Goal: Task Accomplishment & Management: Use online tool/utility

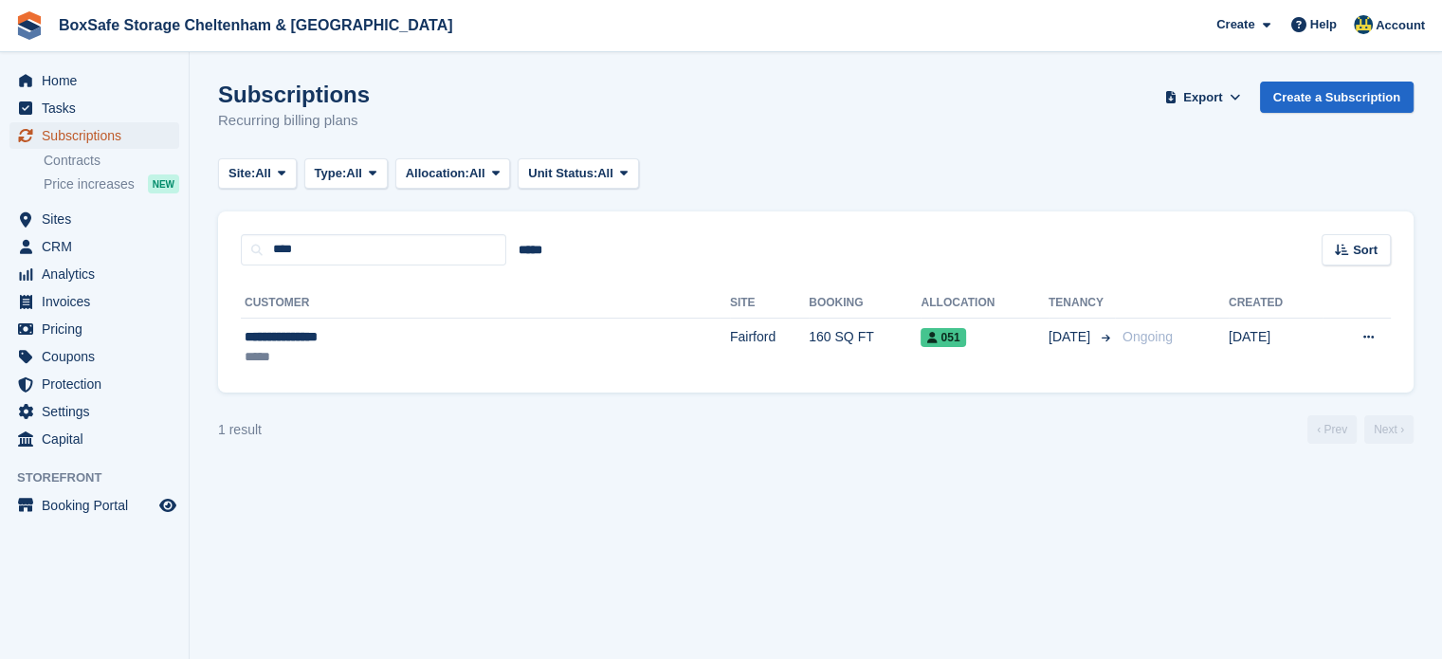
click at [102, 136] on span "Subscriptions" at bounding box center [99, 135] width 114 height 27
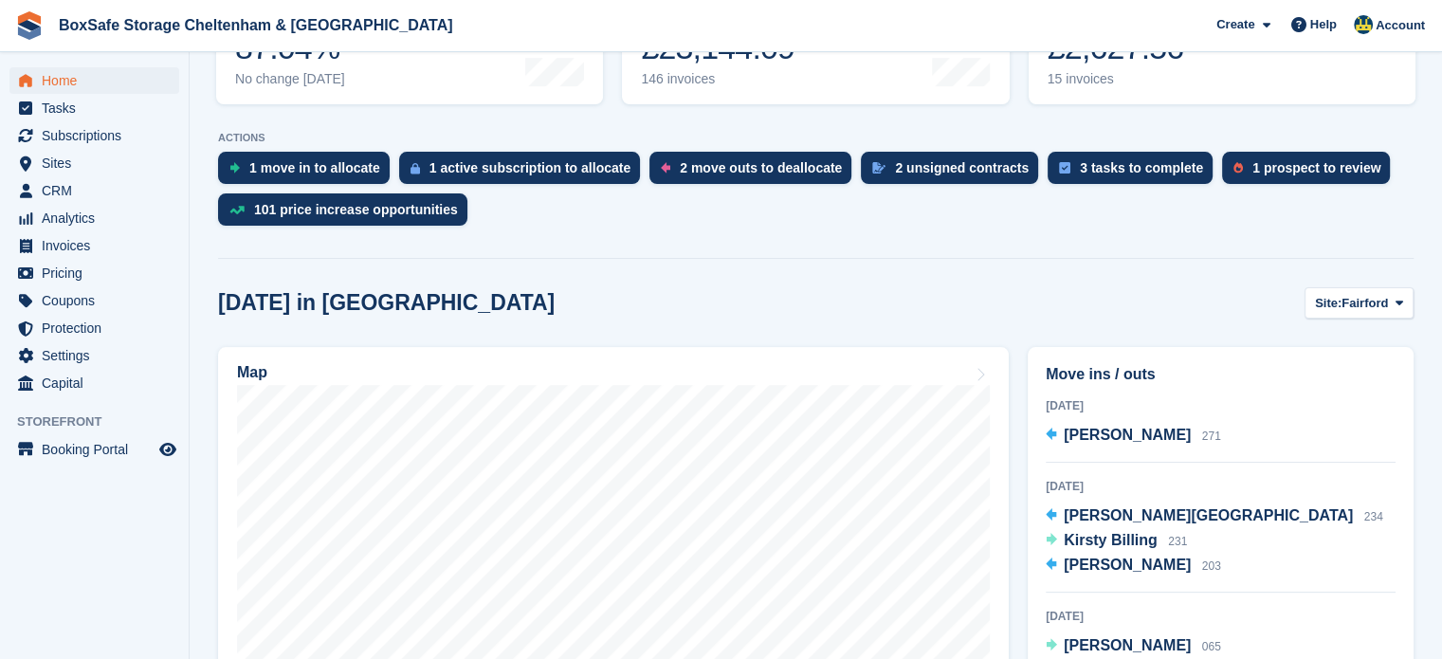
scroll to position [313, 0]
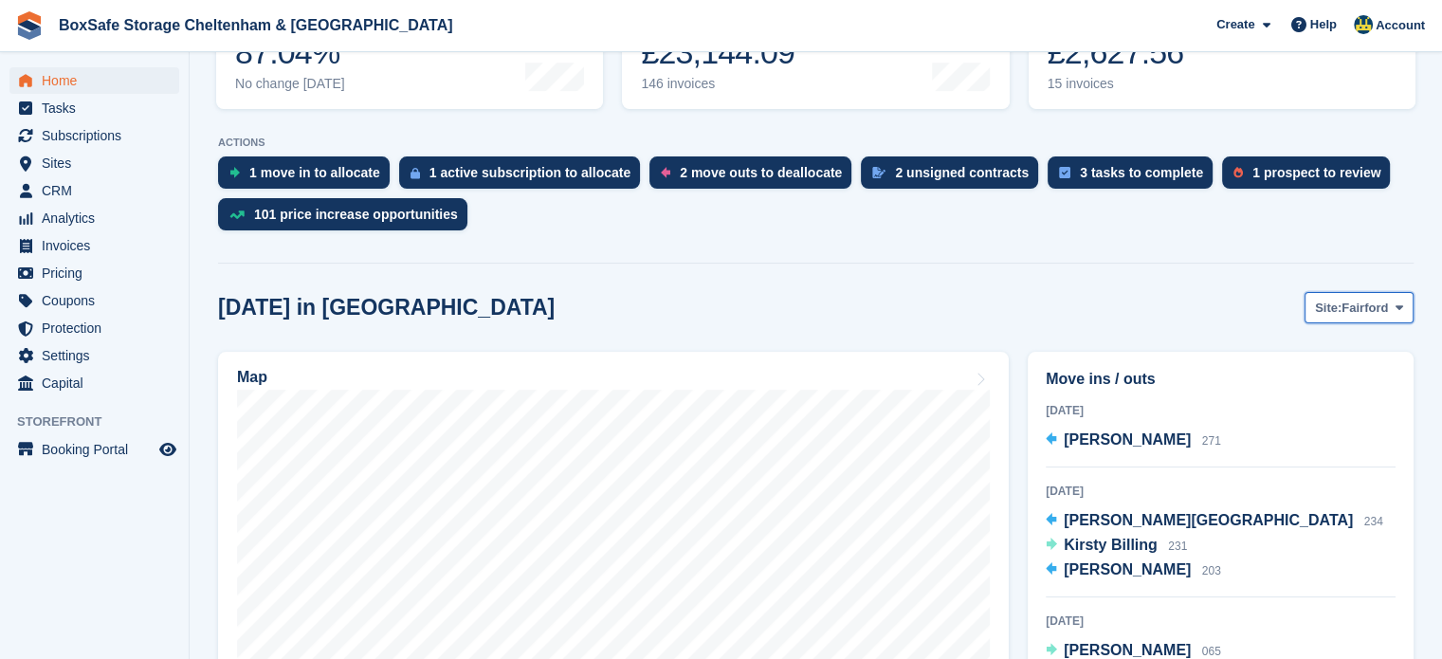
click at [1360, 306] on span "Fairford" at bounding box center [1364, 308] width 46 height 19
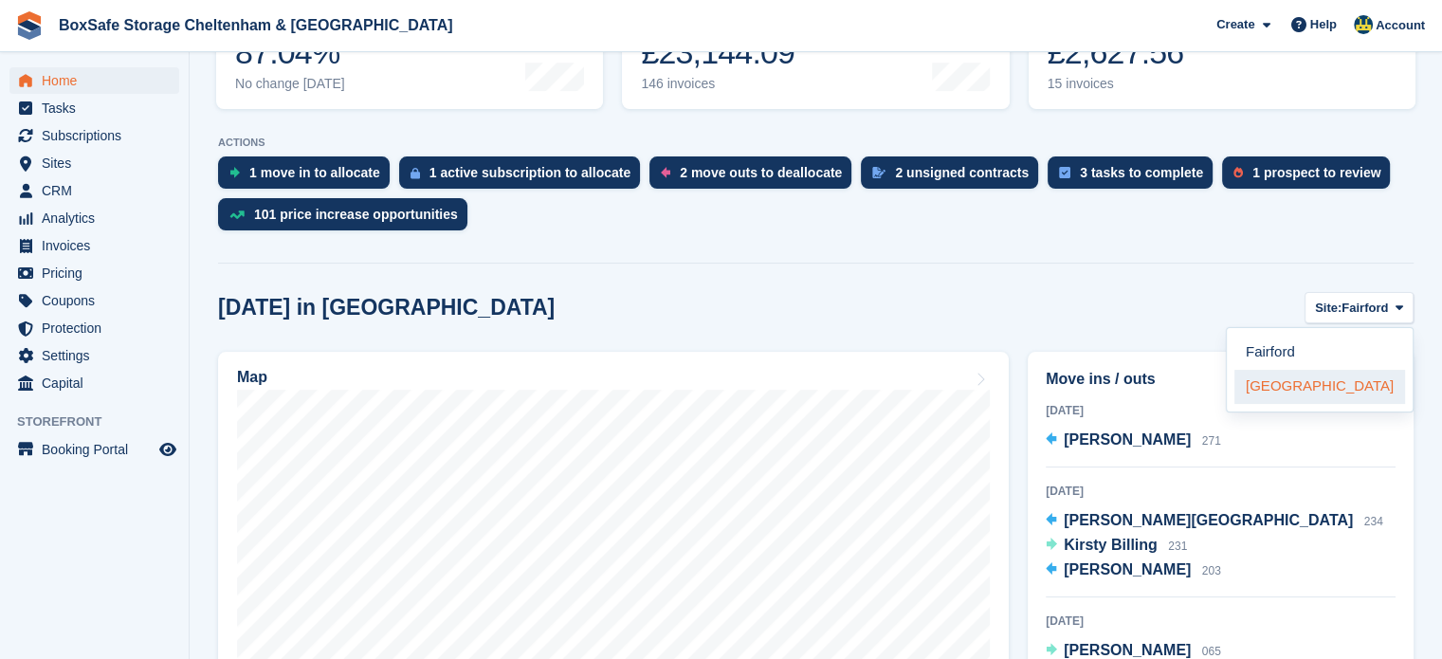
click at [1318, 386] on link "[GEOGRAPHIC_DATA]" at bounding box center [1319, 387] width 171 height 34
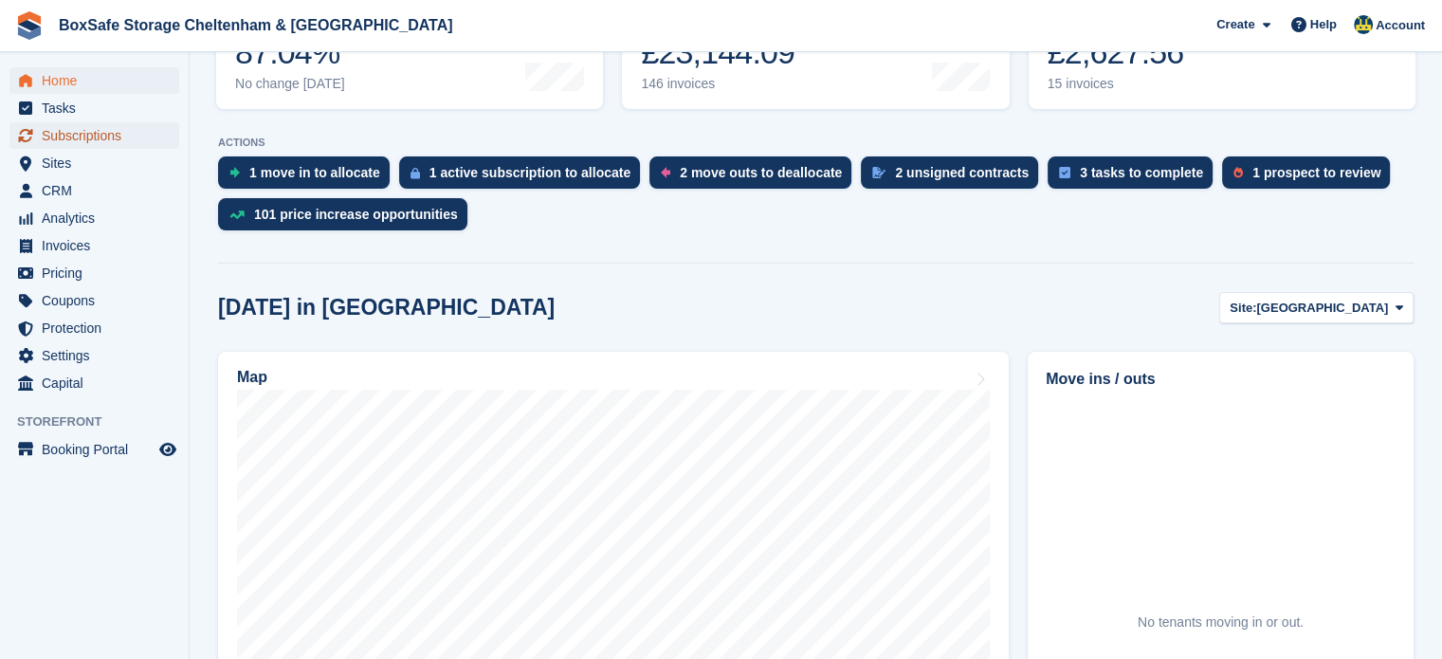
click at [107, 136] on span "Subscriptions" at bounding box center [99, 135] width 114 height 27
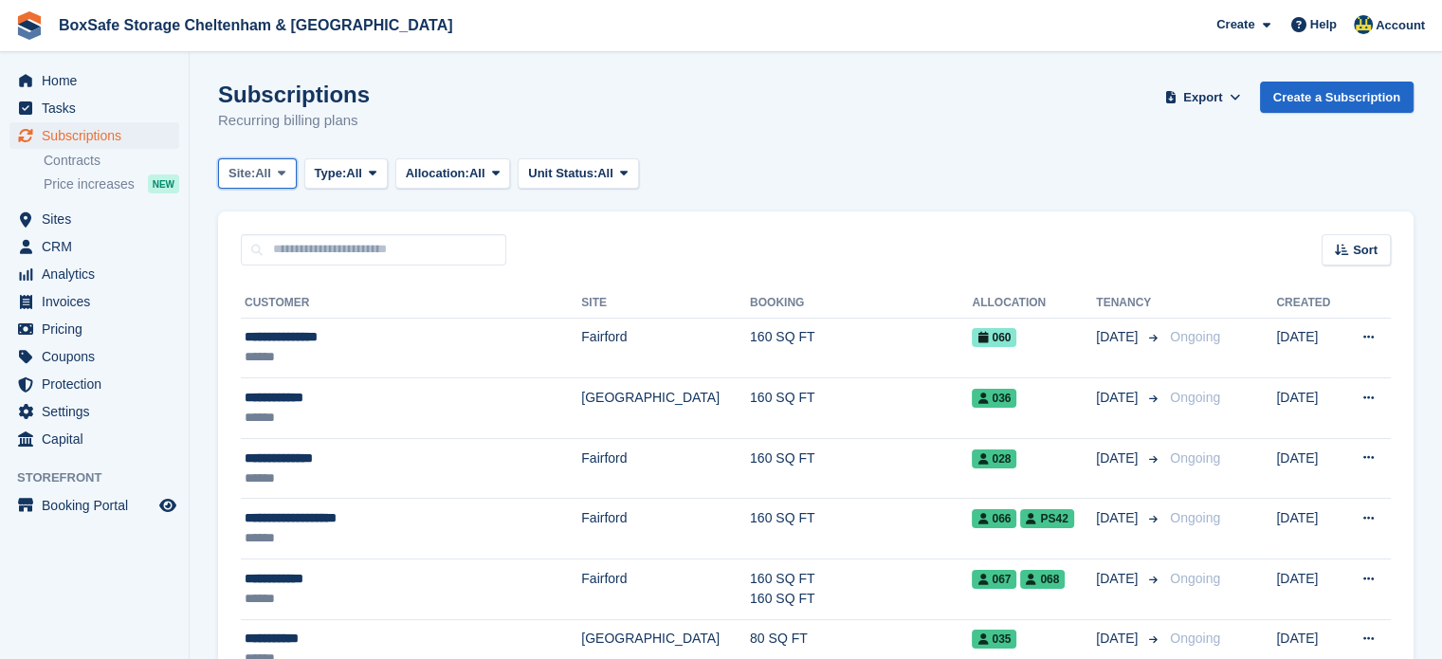
click at [277, 180] on span at bounding box center [281, 173] width 15 height 15
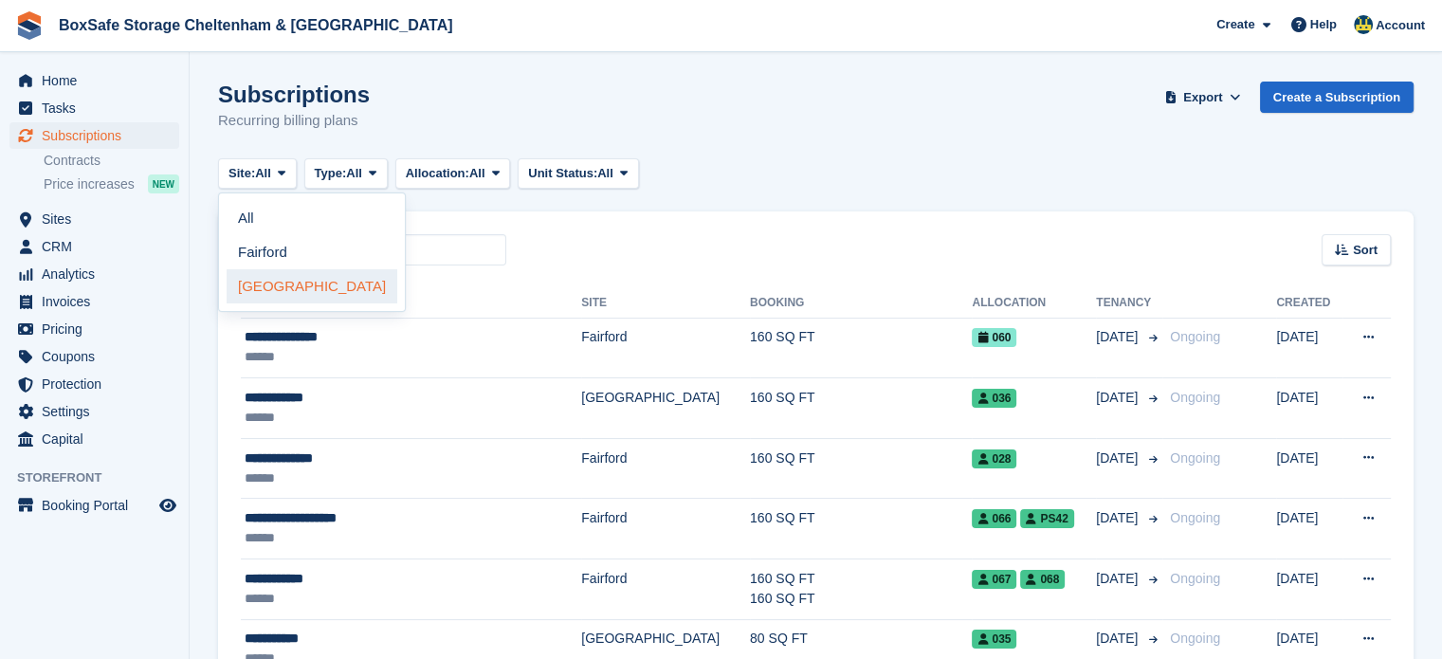
click at [311, 281] on link "[GEOGRAPHIC_DATA]" at bounding box center [312, 286] width 171 height 34
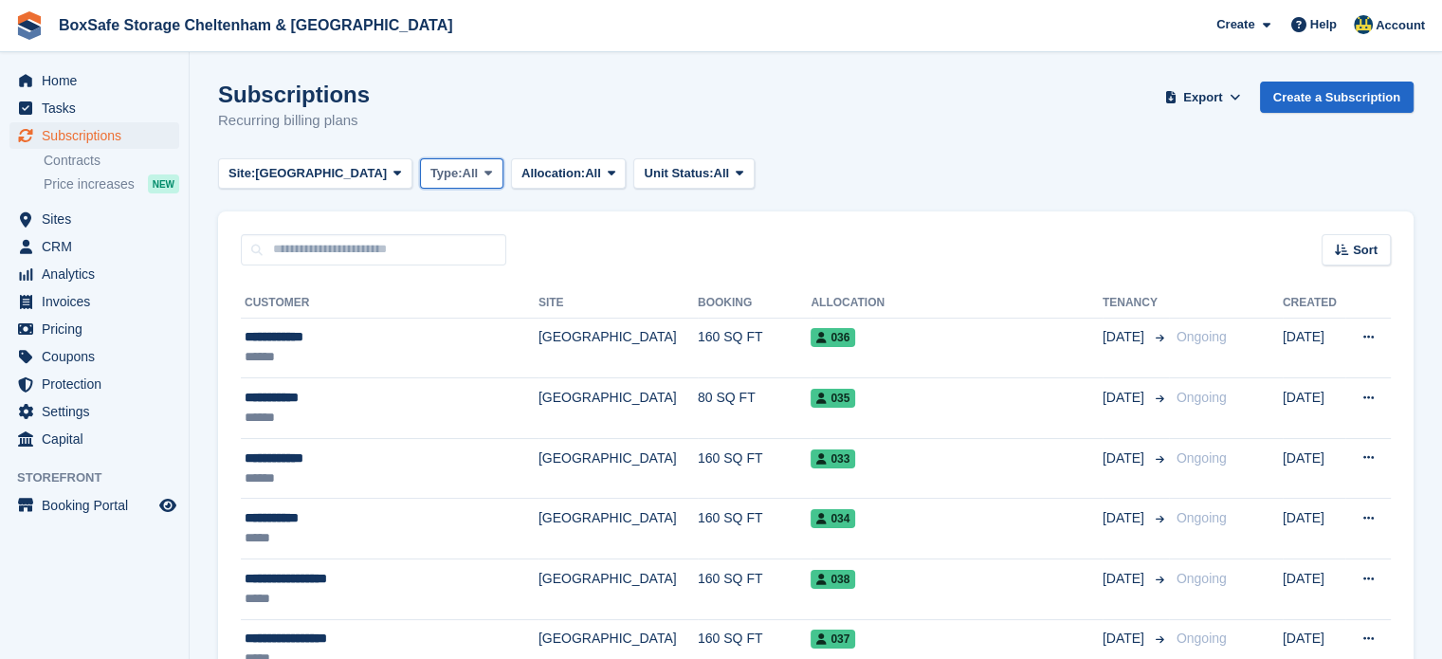
click at [481, 166] on span at bounding box center [488, 173] width 15 height 15
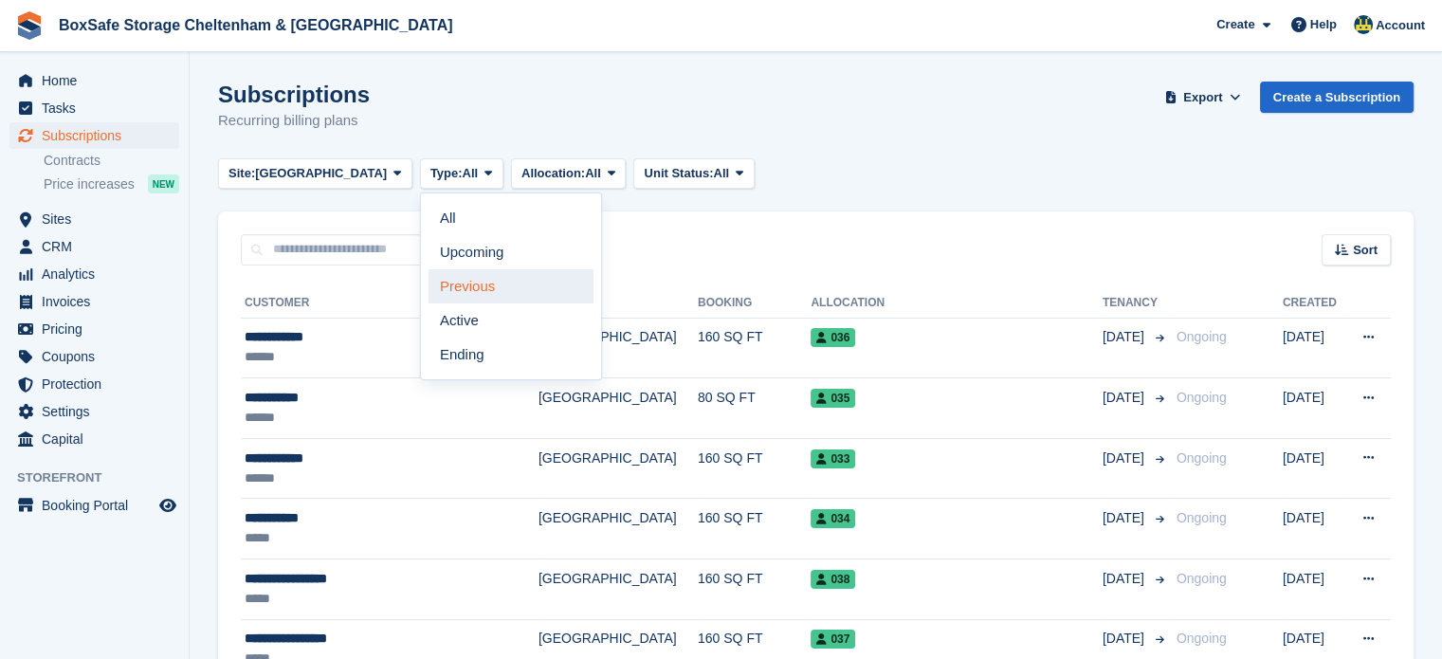
click at [433, 300] on link "Previous" at bounding box center [510, 286] width 165 height 34
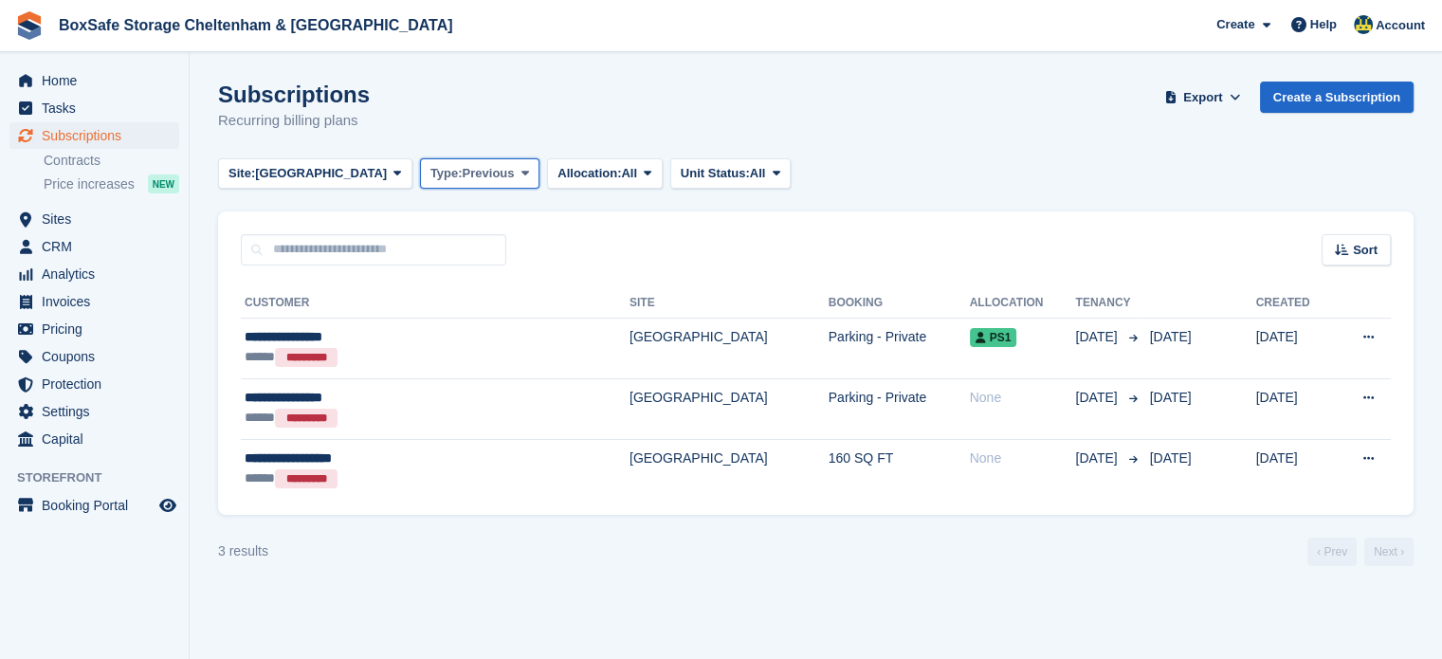
click at [437, 162] on button "Type: Previous" at bounding box center [479, 173] width 119 height 31
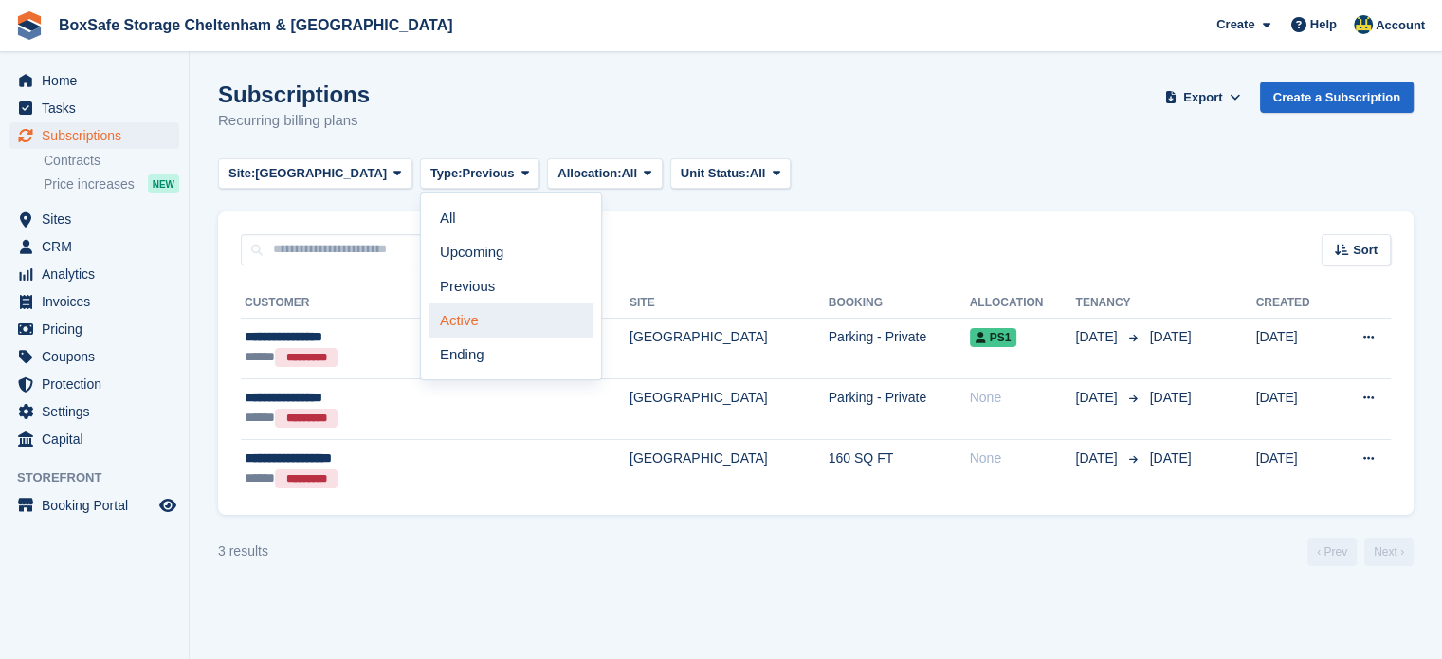
click at [451, 316] on link "Active" at bounding box center [510, 320] width 165 height 34
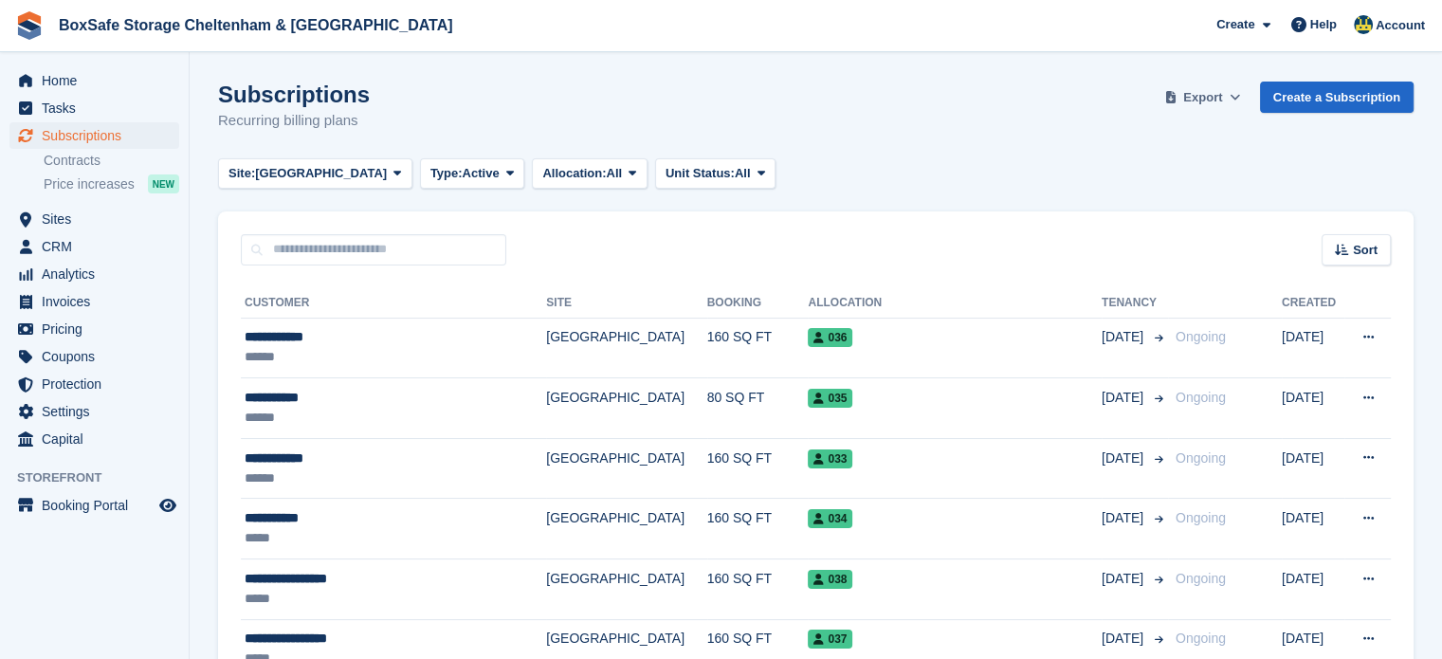
click at [1214, 102] on span "Export" at bounding box center [1202, 97] width 39 height 19
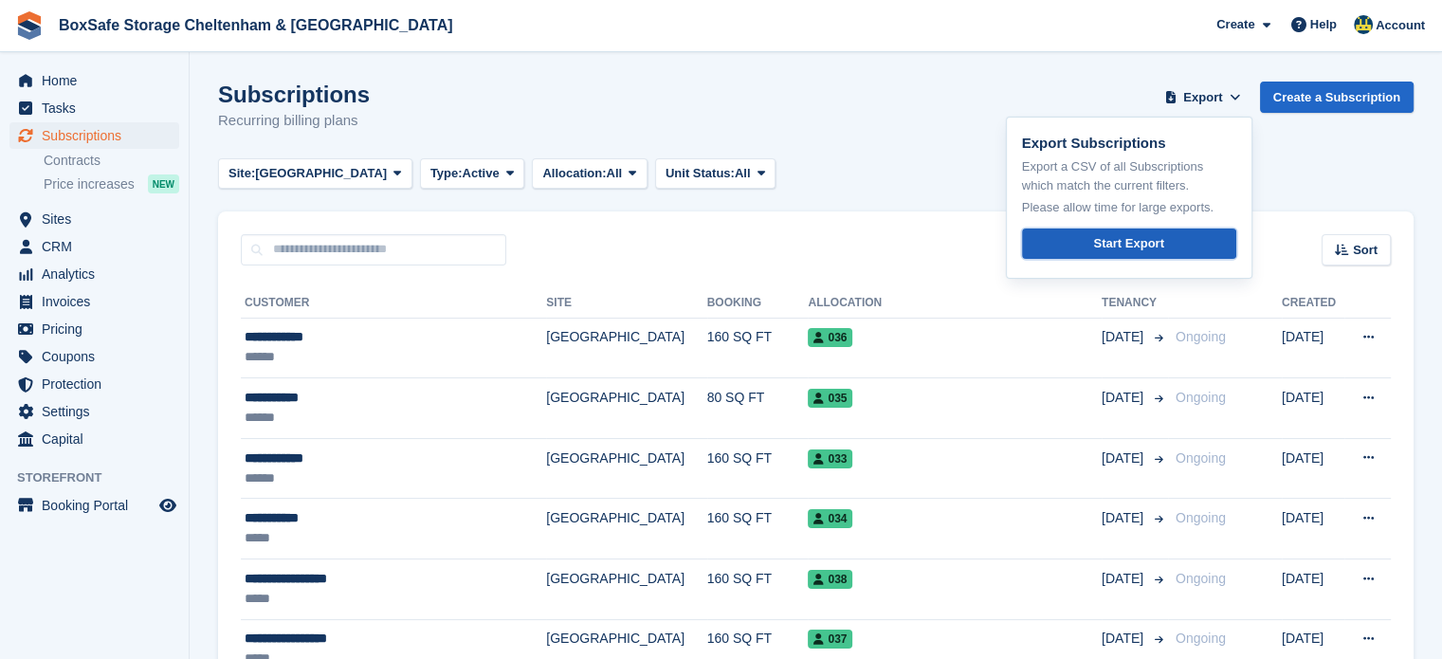
click at [1133, 246] on div "Start Export" at bounding box center [1128, 243] width 70 height 19
